Goal: Task Accomplishment & Management: Manage account settings

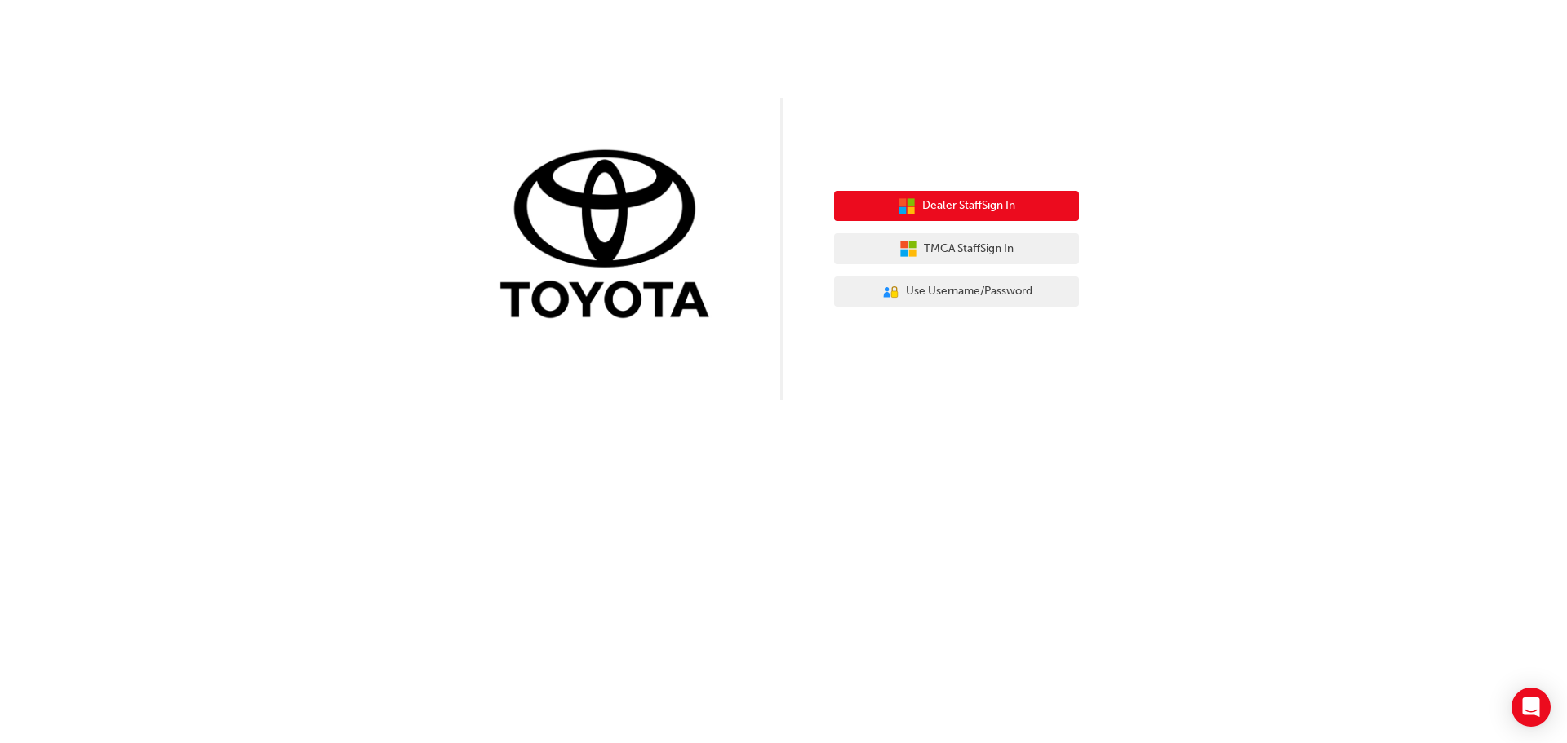
click at [961, 206] on span "Dealer Staff Sign In" at bounding box center [968, 206] width 93 height 19
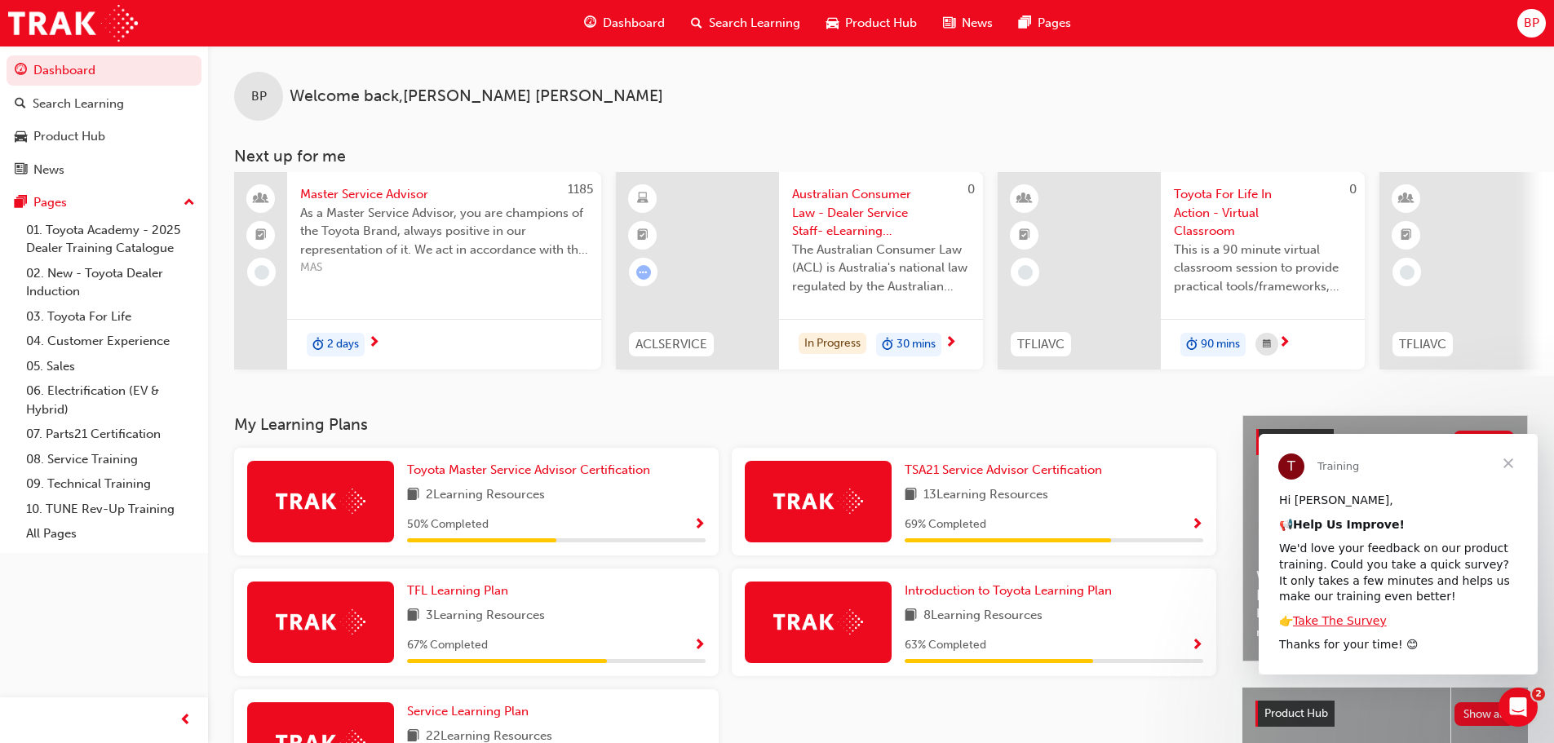
click at [620, 24] on span "Dashboard" at bounding box center [634, 23] width 62 height 19
click at [631, 22] on span "Dashboard" at bounding box center [634, 23] width 62 height 19
click at [1506, 469] on span "Close" at bounding box center [1508, 463] width 59 height 59
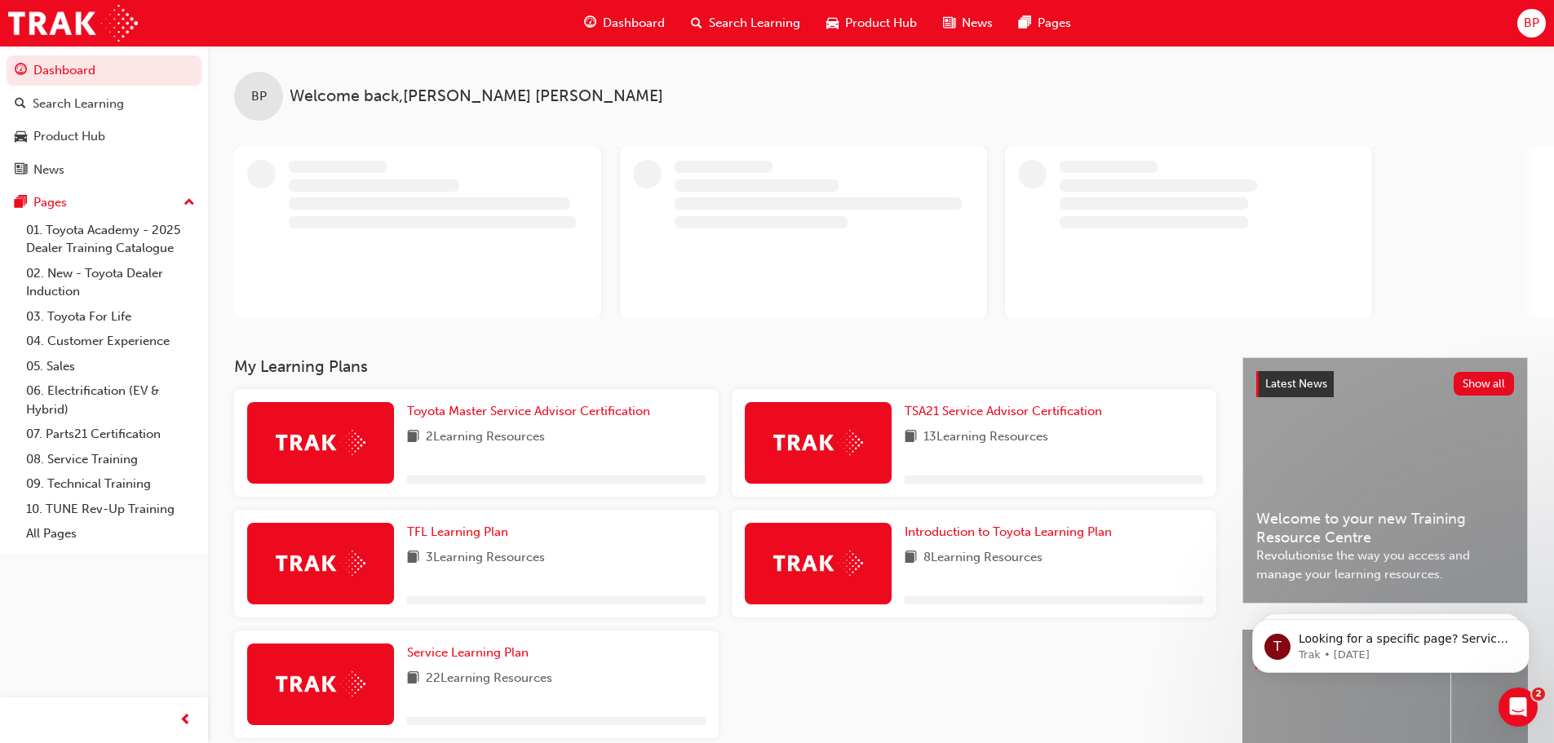
click at [1523, 23] on div "BP" at bounding box center [1532, 23] width 29 height 29
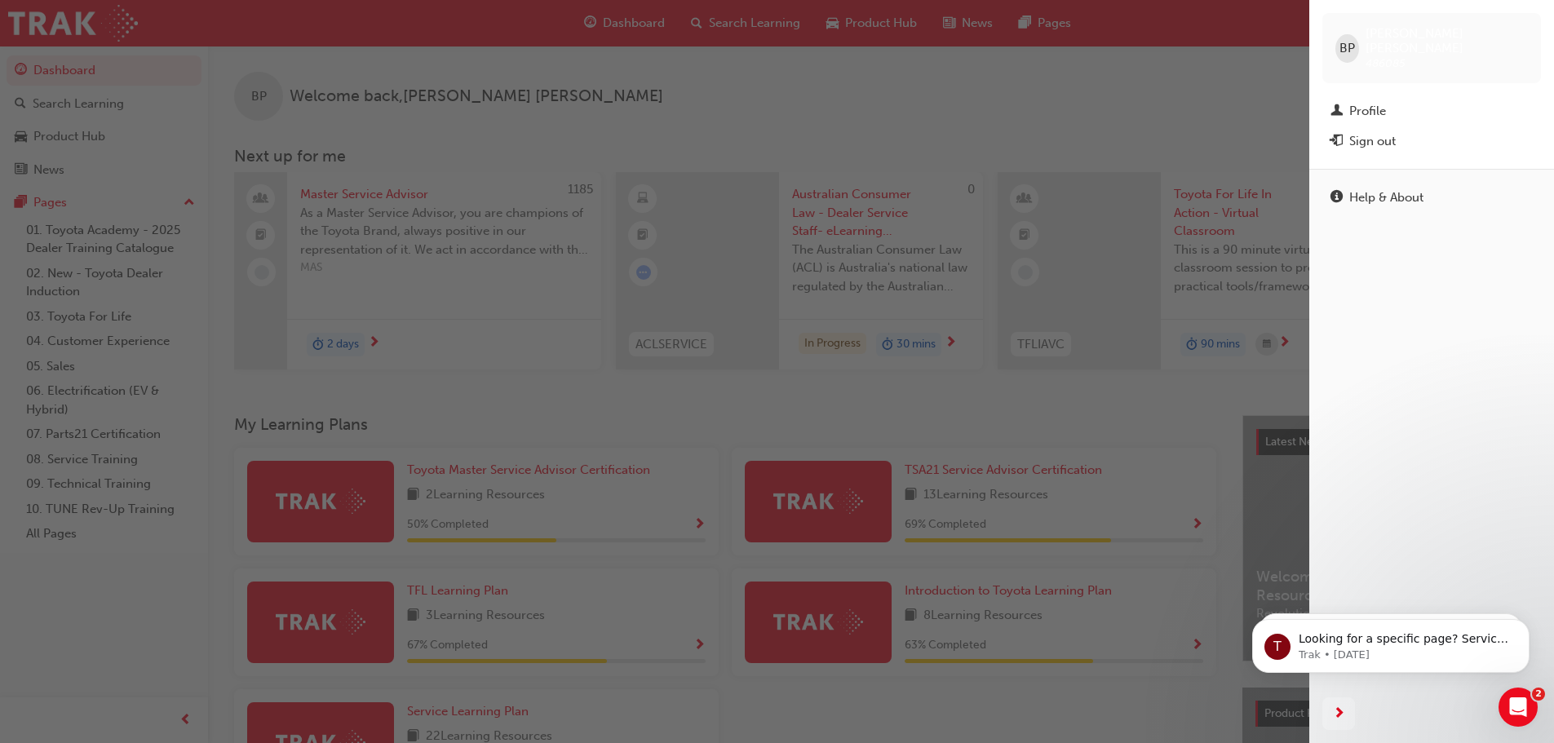
click at [1372, 132] on div "Sign out" at bounding box center [1373, 141] width 47 height 19
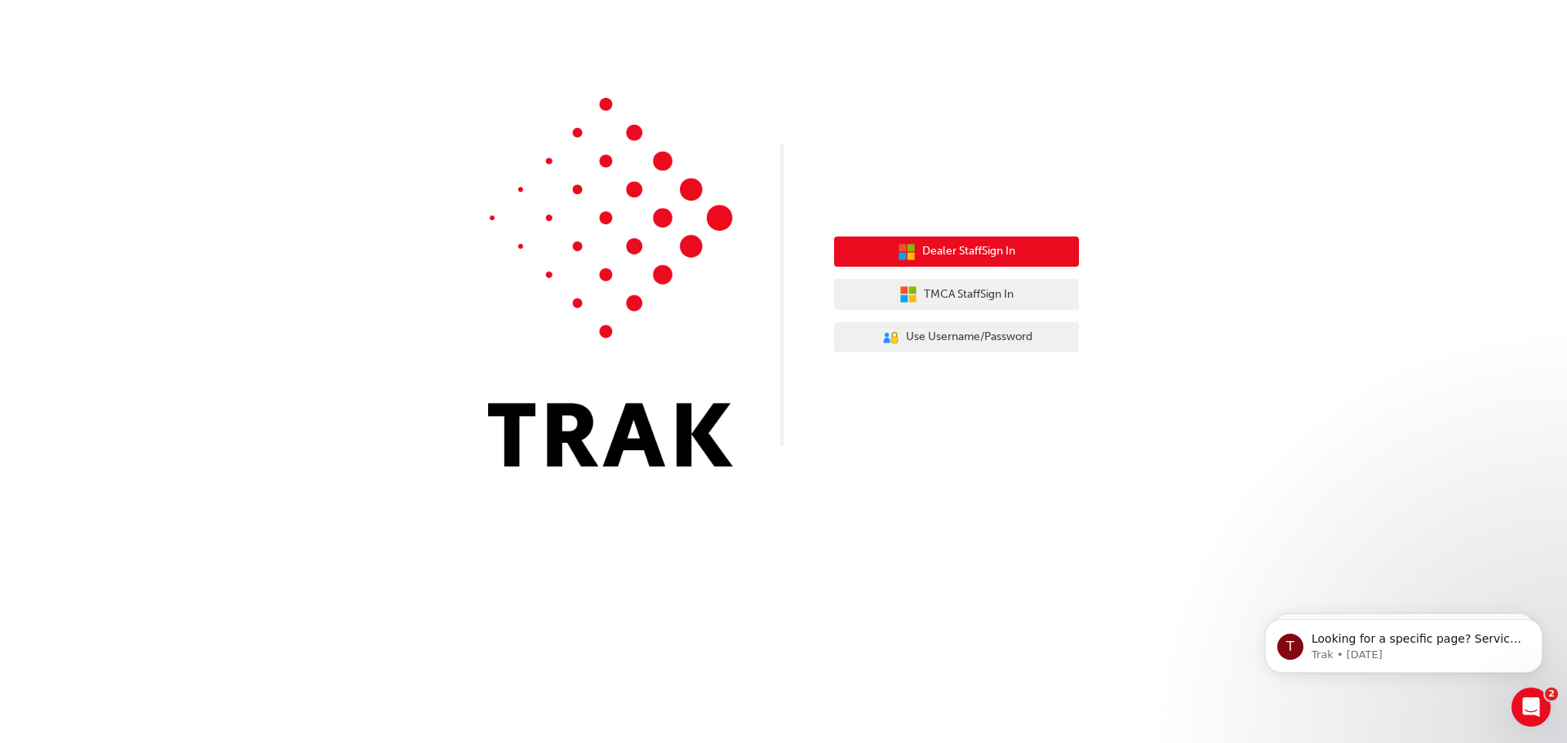
click at [966, 251] on span "Dealer Staff Sign In" at bounding box center [968, 251] width 93 height 19
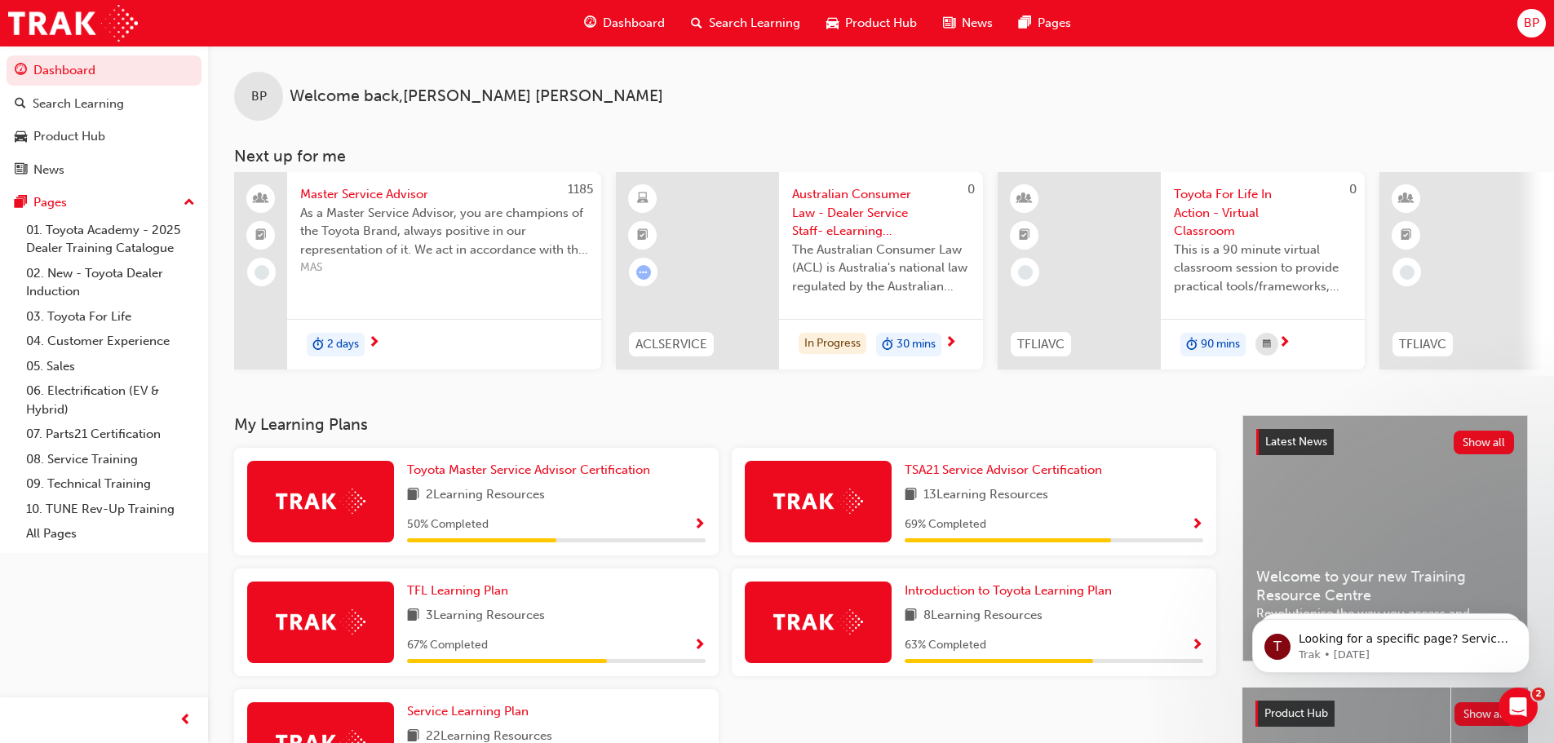
click at [1532, 20] on span "BP" at bounding box center [1532, 23] width 16 height 19
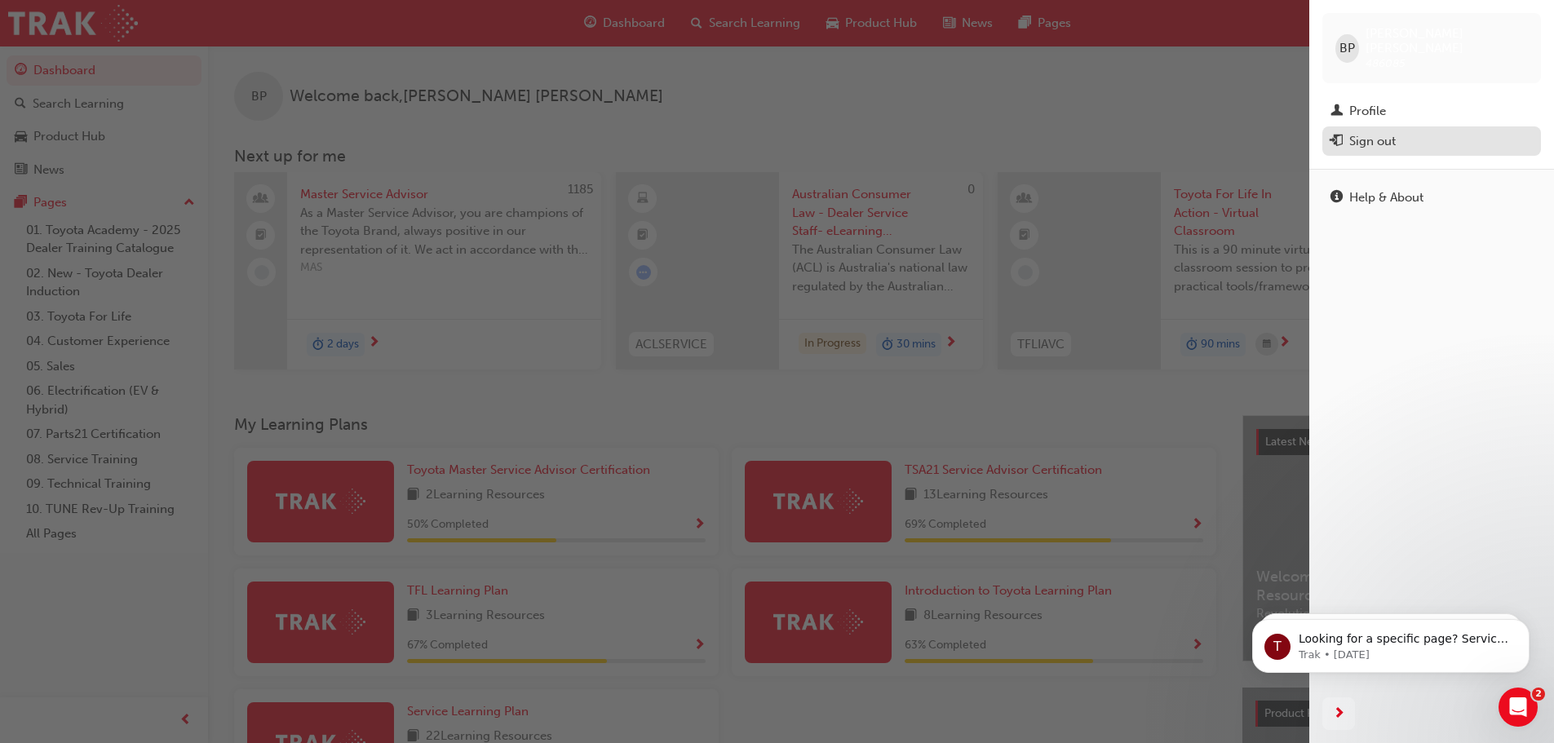
click at [1373, 132] on div "Sign out" at bounding box center [1373, 141] width 47 height 19
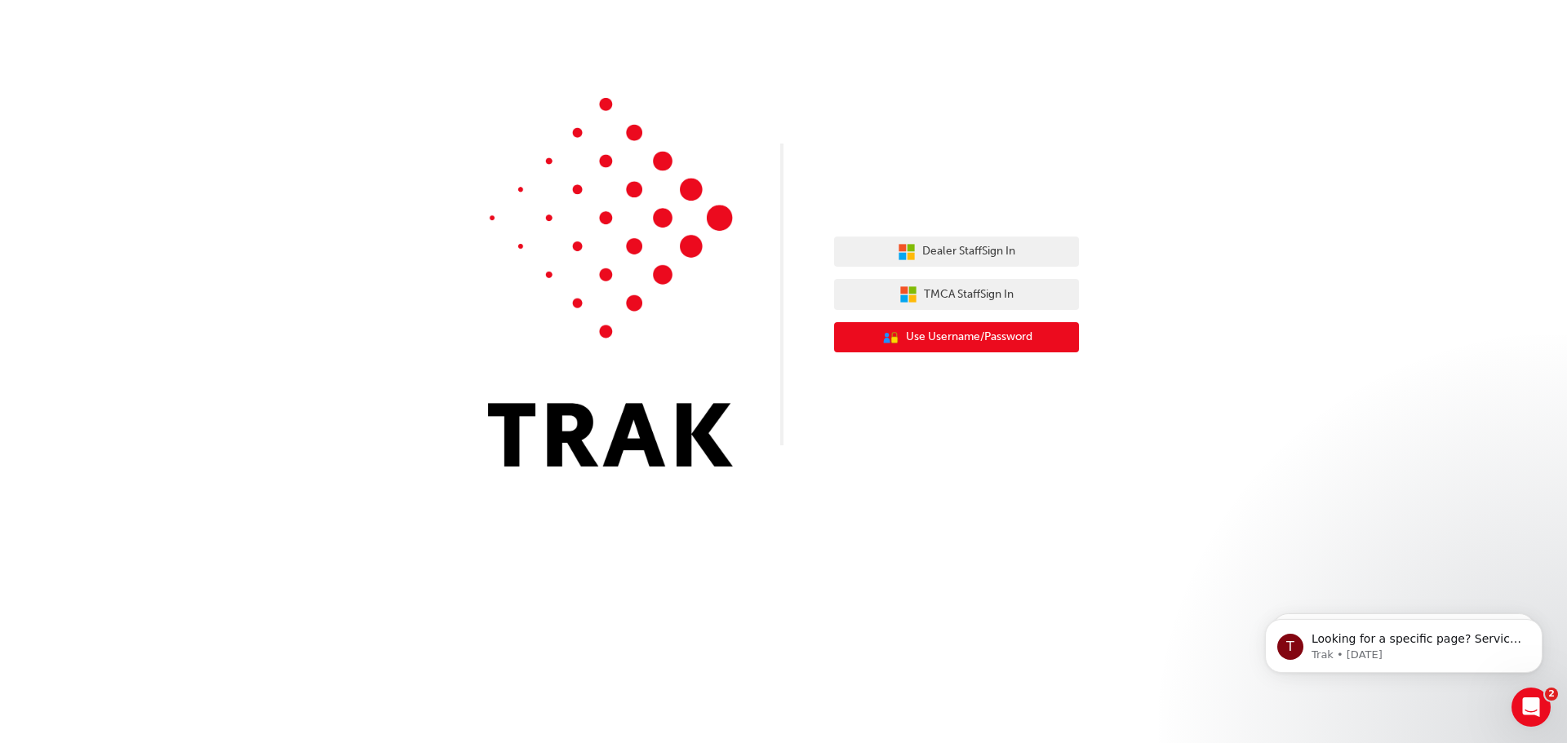
click at [960, 339] on span "Use Username/Password" at bounding box center [969, 337] width 126 height 19
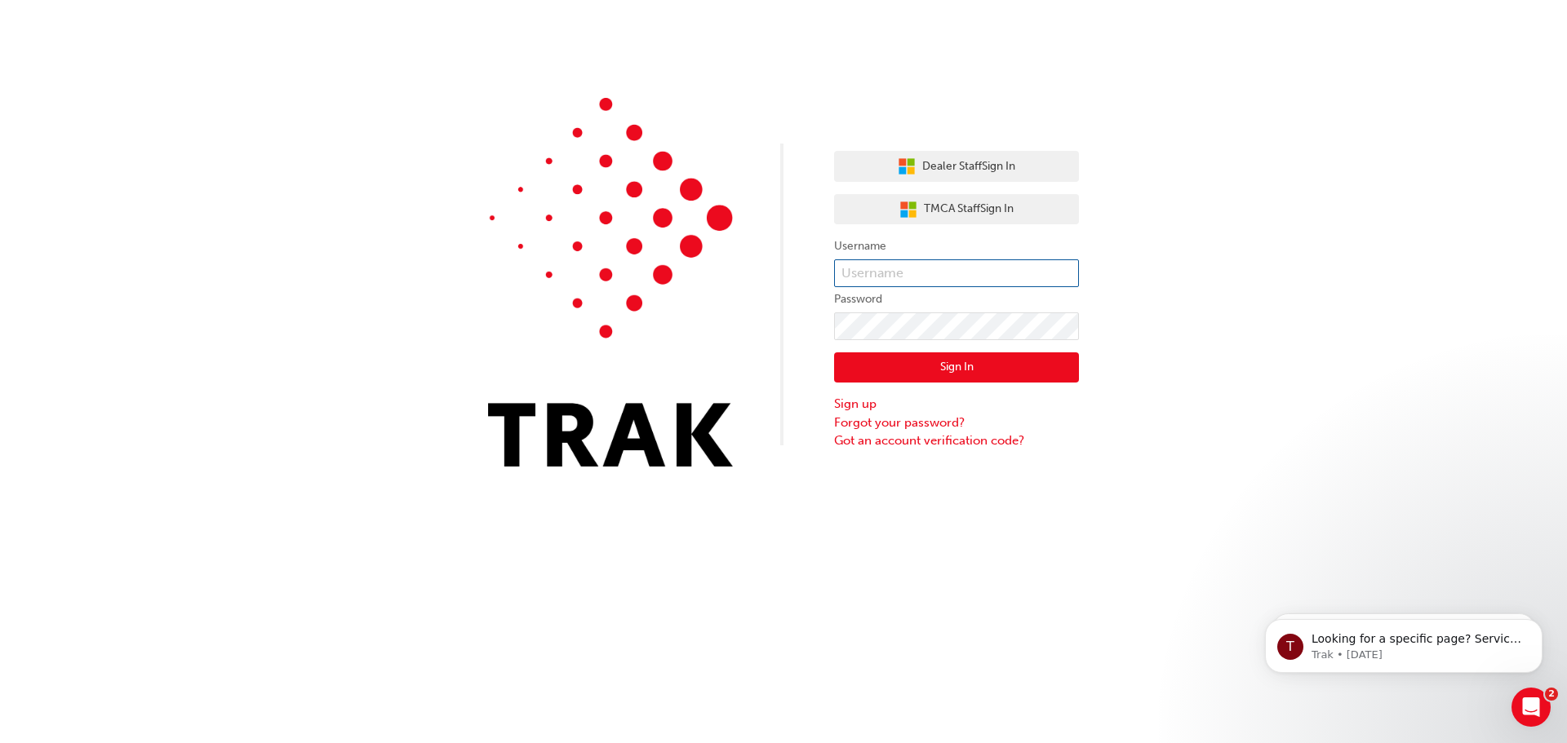
click at [911, 265] on input "text" at bounding box center [956, 273] width 245 height 28
type input "[PERSON_NAME].[PERSON_NAME]"
click button "Sign In" at bounding box center [956, 367] width 245 height 31
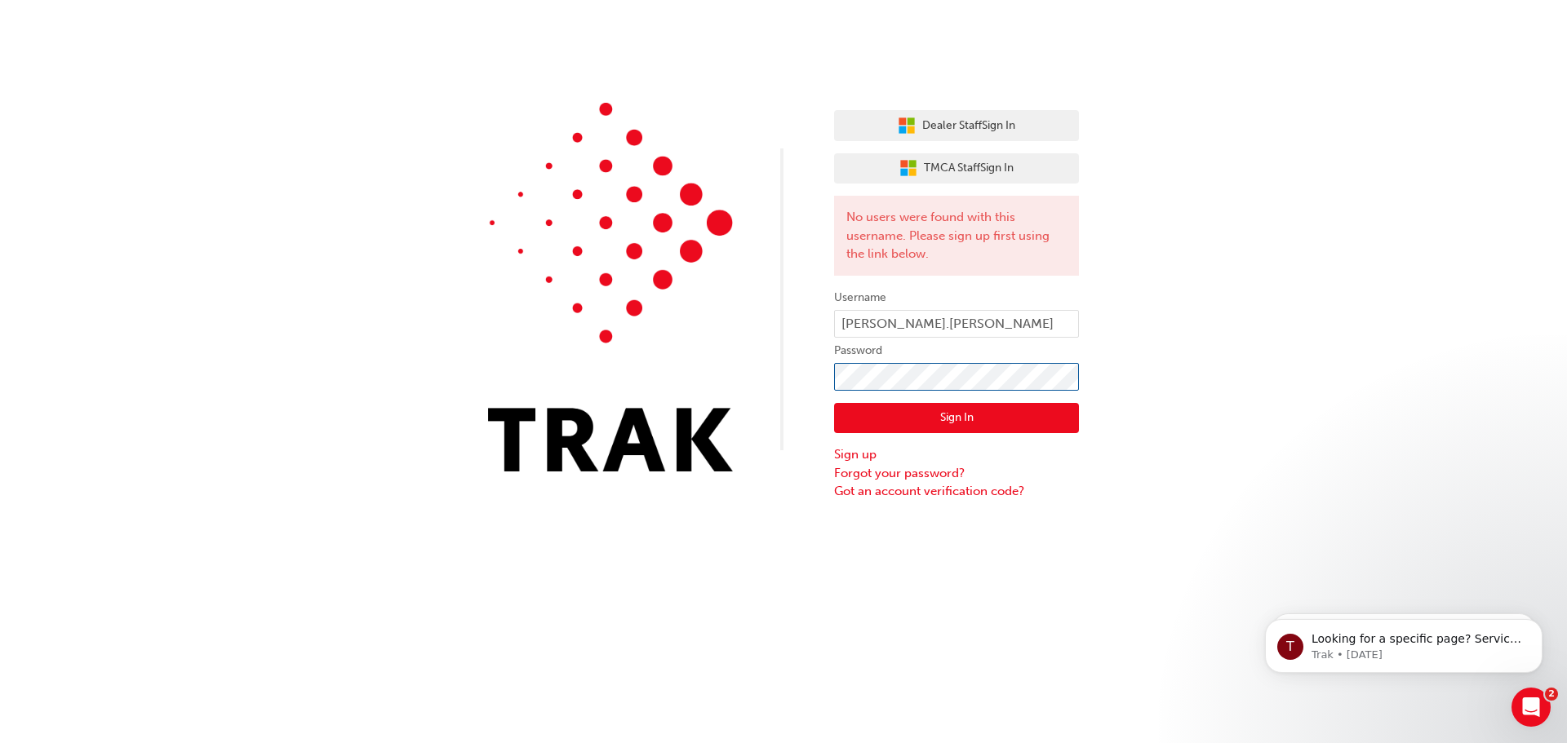
click button "Sign In" at bounding box center [956, 418] width 245 height 31
click at [933, 330] on input "troy.o'neil" at bounding box center [956, 324] width 245 height 28
type input "troy.o'neil2"
click at [867, 425] on button "Sign In" at bounding box center [956, 418] width 245 height 31
click button "Sign In" at bounding box center [956, 418] width 245 height 31
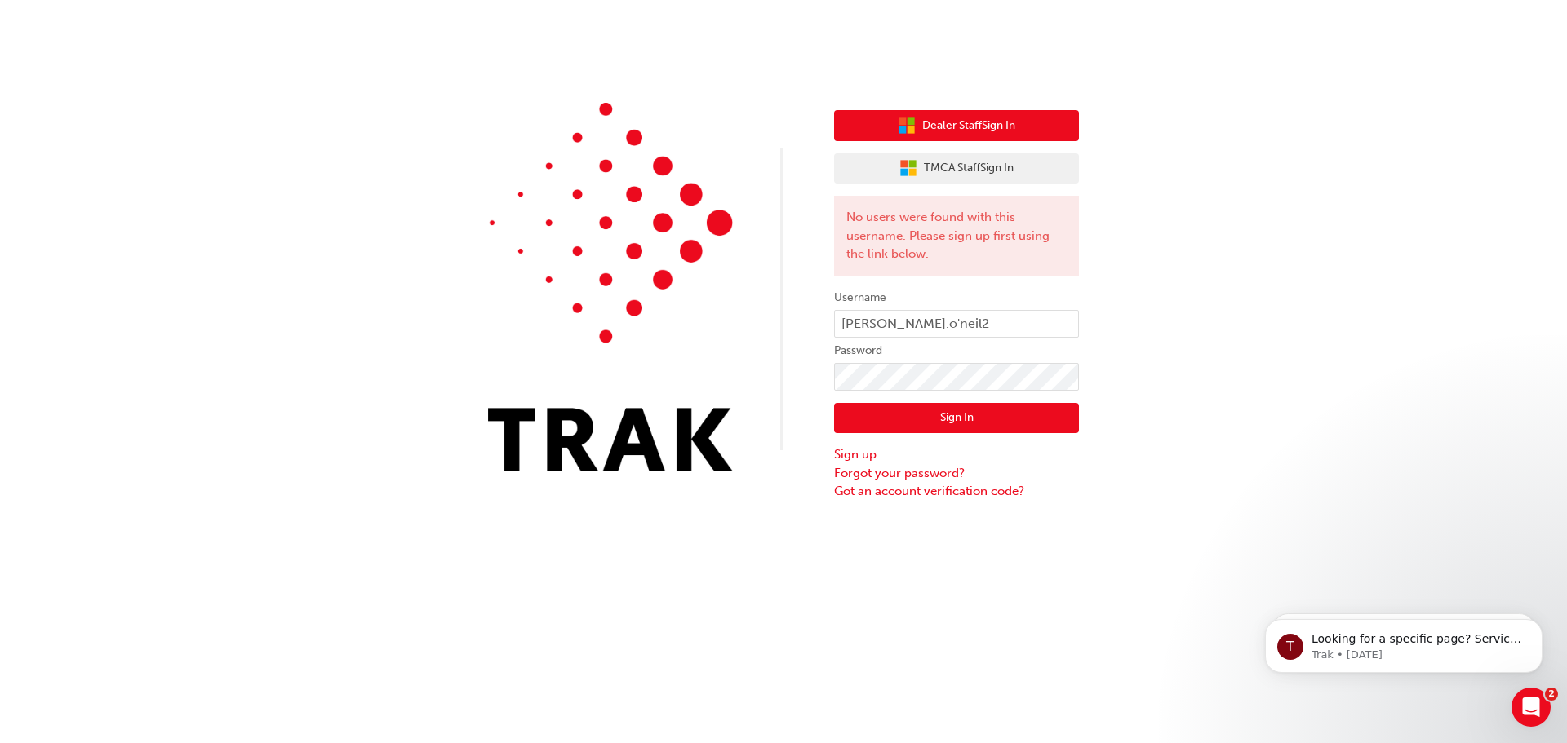
click at [1062, 131] on button "Dealer Staff Sign In" at bounding box center [956, 125] width 245 height 31
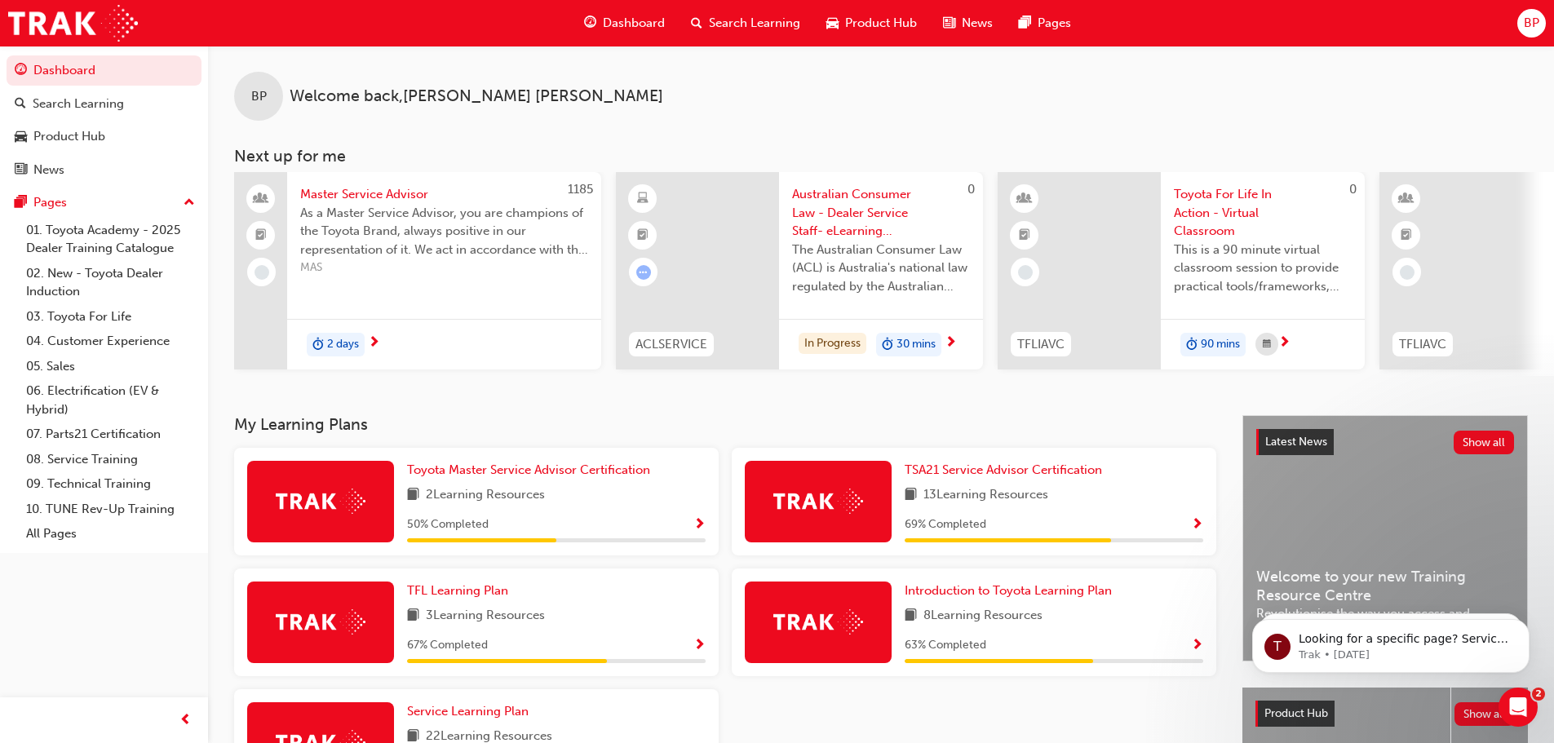
click at [1529, 22] on span "BP" at bounding box center [1532, 23] width 16 height 19
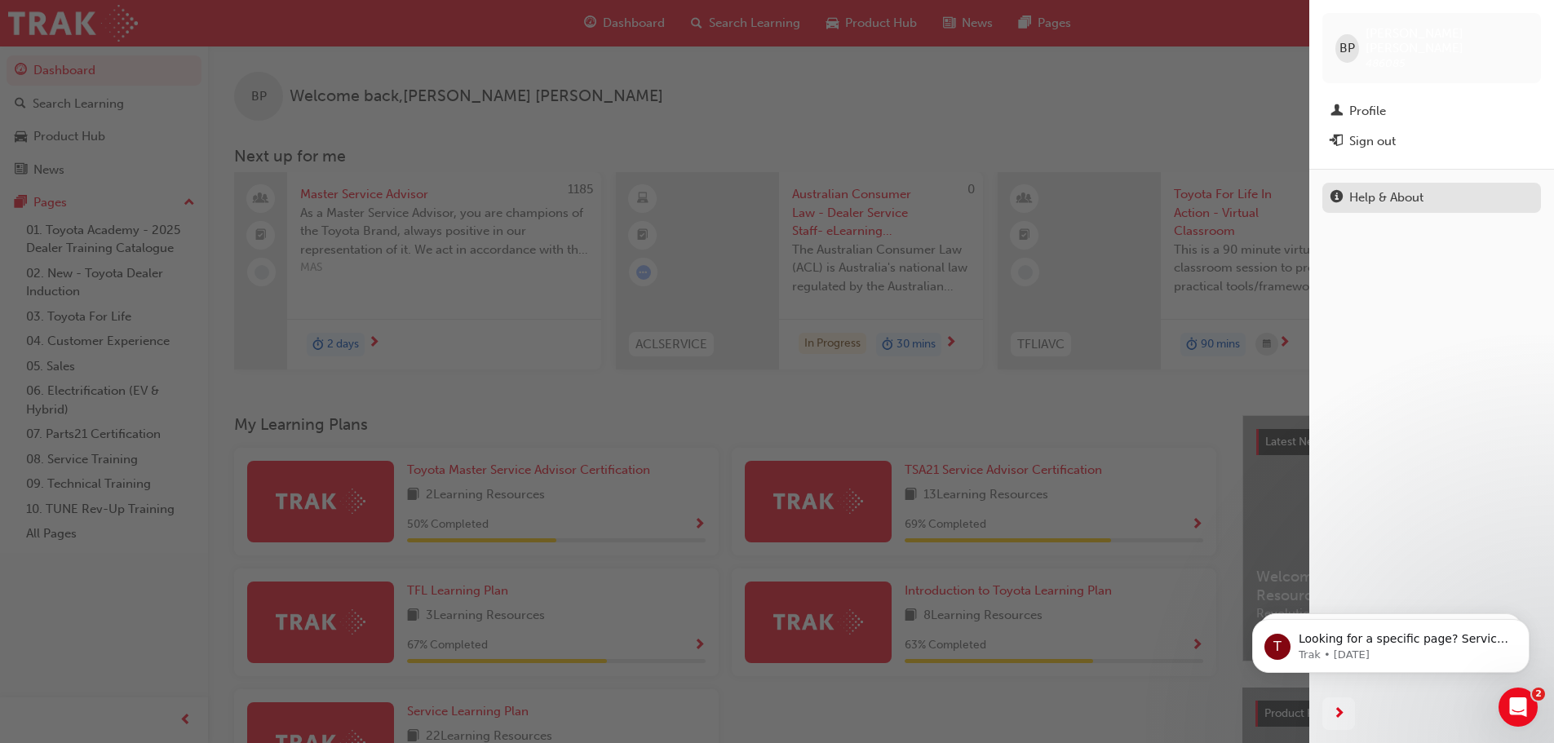
click at [1372, 188] on div "Help & About" at bounding box center [1387, 197] width 74 height 19
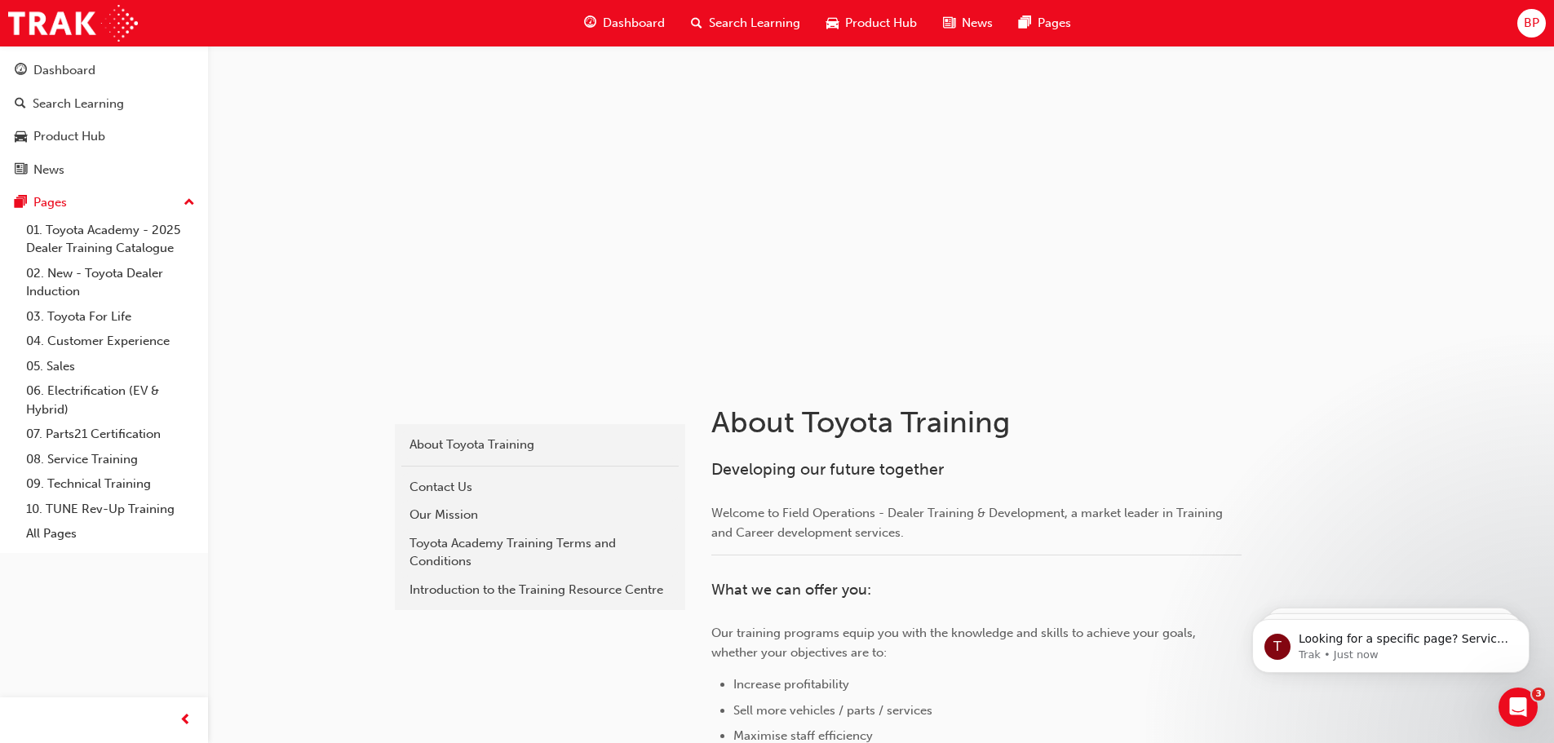
click at [1535, 28] on span "BP" at bounding box center [1532, 23] width 16 height 19
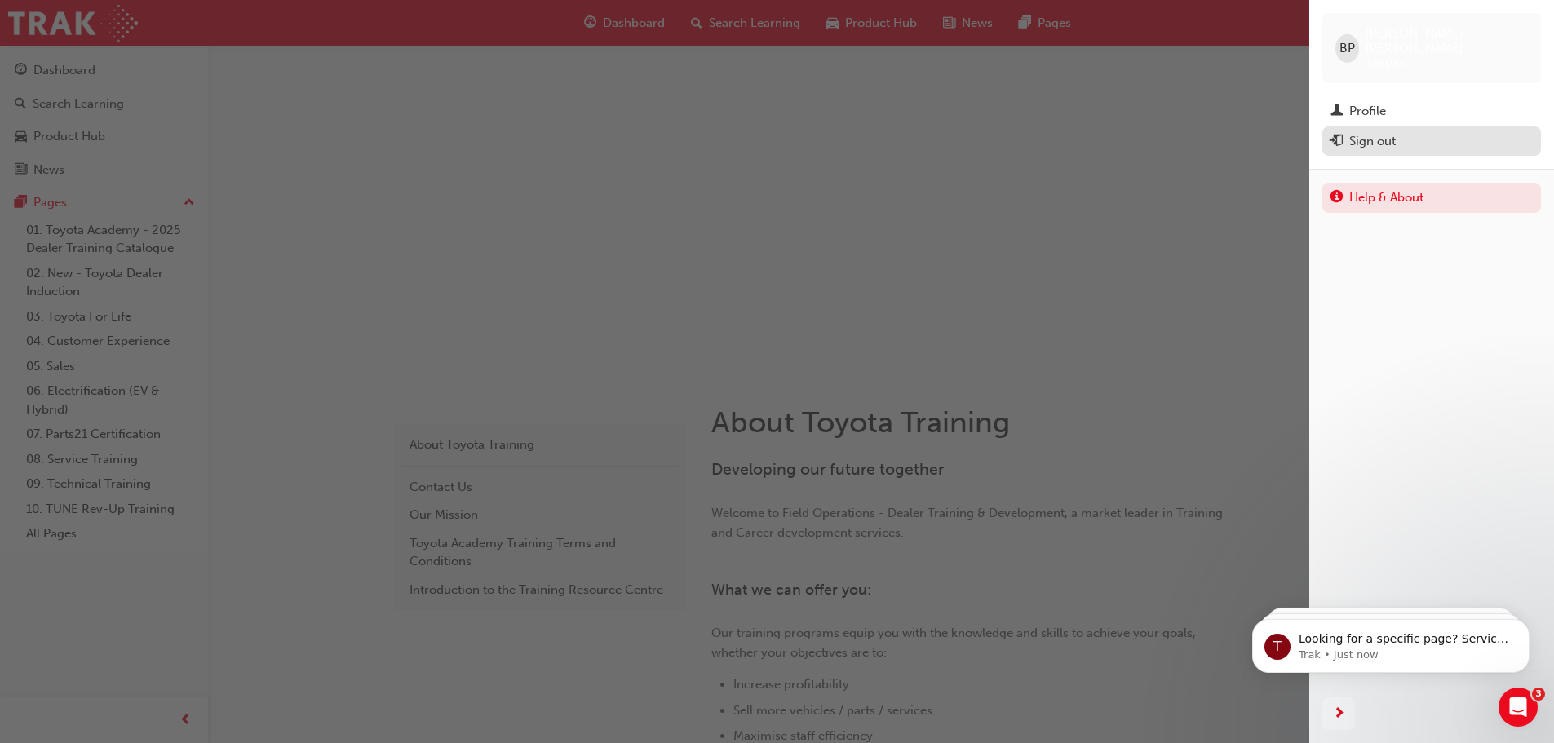
click at [1388, 132] on div "Sign out" at bounding box center [1373, 141] width 47 height 19
